Goal: Task Accomplishment & Management: Manage account settings

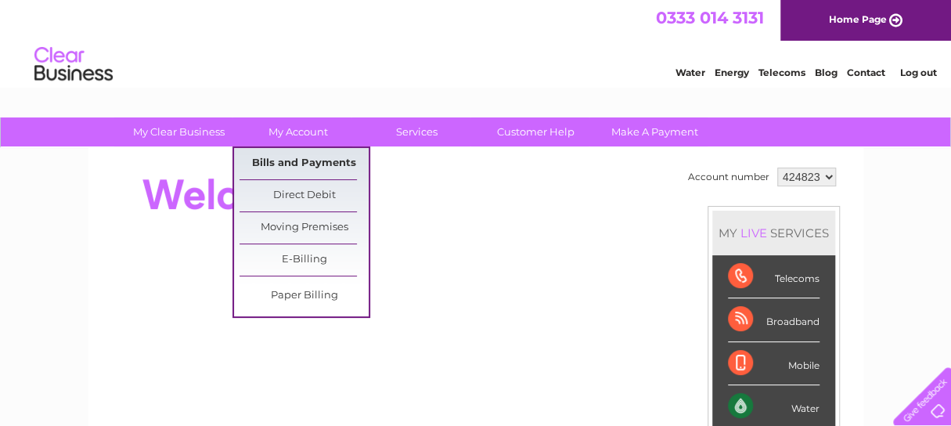
click at [291, 159] on link "Bills and Payments" at bounding box center [304, 163] width 129 height 31
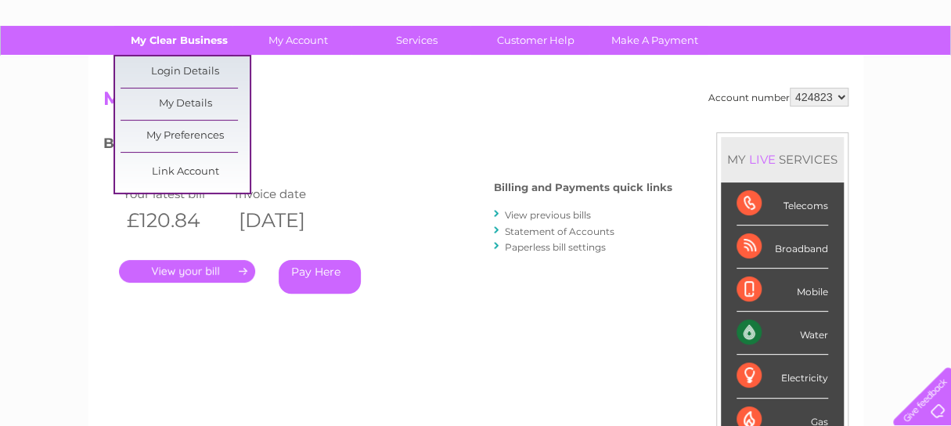
scroll to position [157, 0]
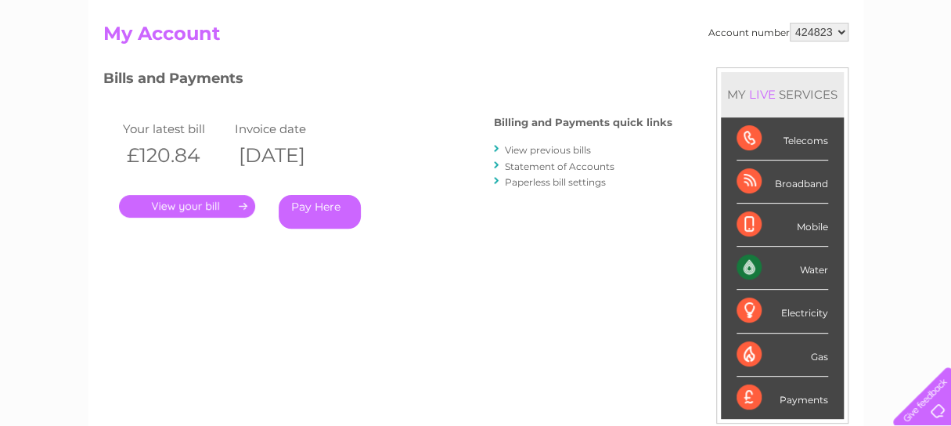
click at [193, 208] on link "." at bounding box center [187, 206] width 136 height 23
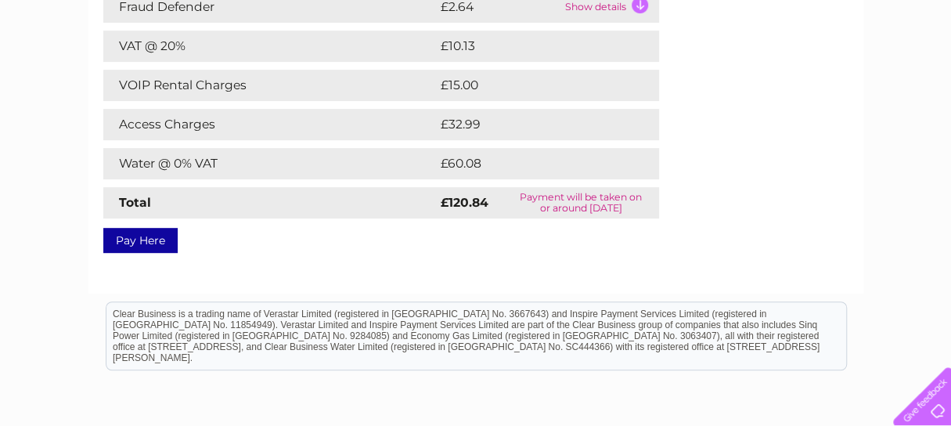
scroll to position [313, 0]
